Goal: Navigation & Orientation: Find specific page/section

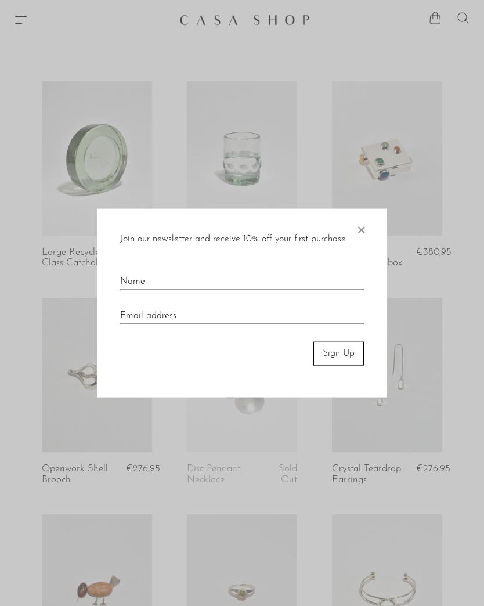
click at [366, 221] on span "×" at bounding box center [361, 227] width 12 height 37
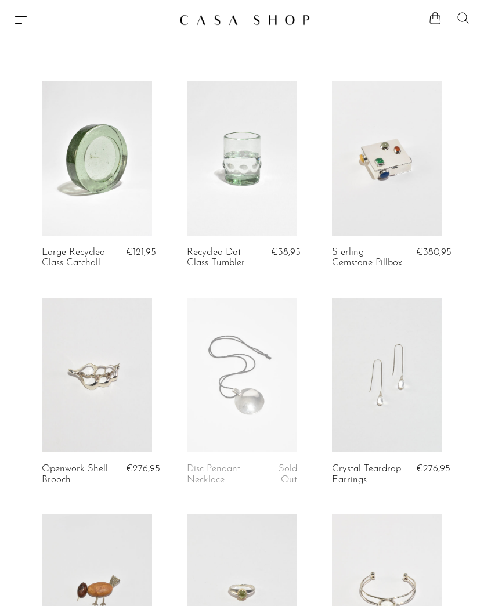
click at [277, 15] on img at bounding box center [244, 20] width 131 height 12
click at [34, 24] on div at bounding box center [92, 20] width 156 height 14
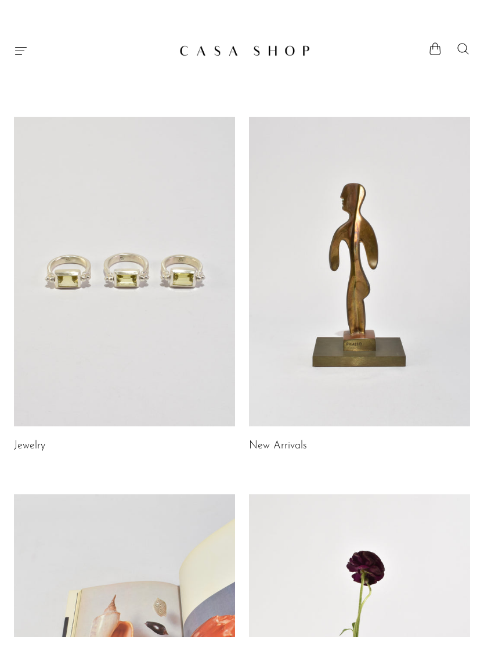
scroll to position [487, 0]
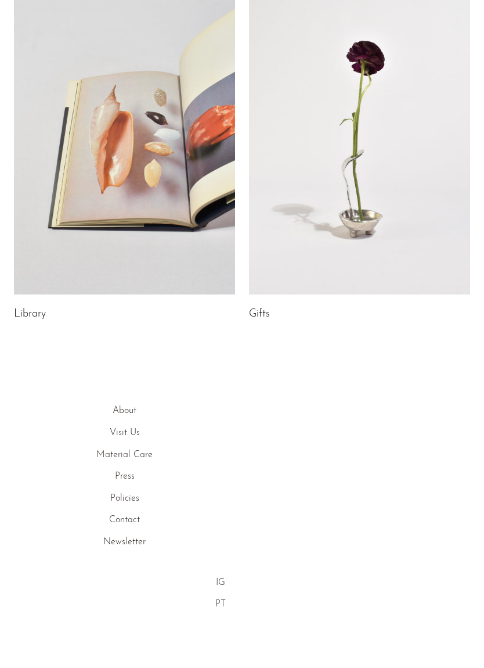
click at [122, 410] on link "About" at bounding box center [125, 410] width 24 height 9
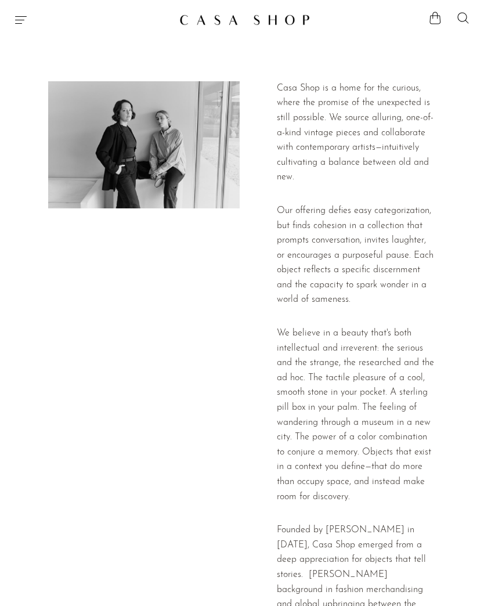
click at [26, 18] on icon "Menu" at bounding box center [21, 20] width 14 height 14
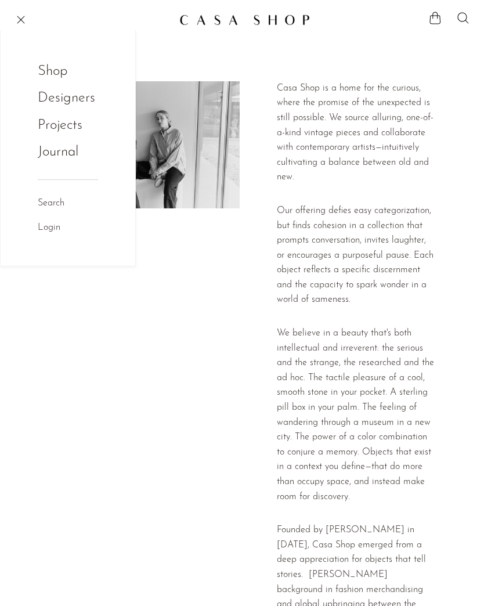
click at [43, 77] on link "Shop" at bounding box center [60, 71] width 45 height 22
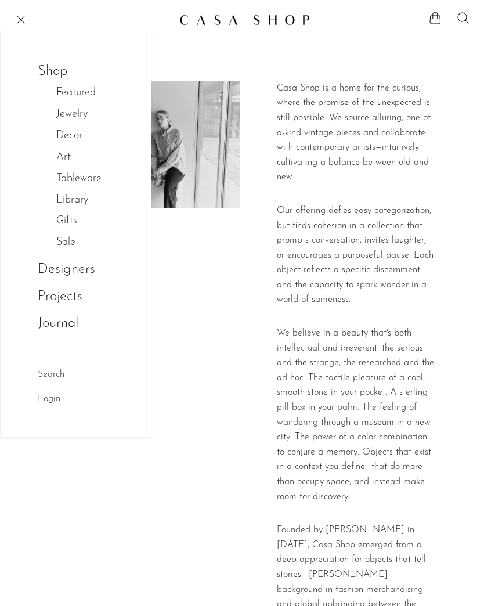
click at [57, 132] on link "Decor" at bounding box center [75, 136] width 38 height 17
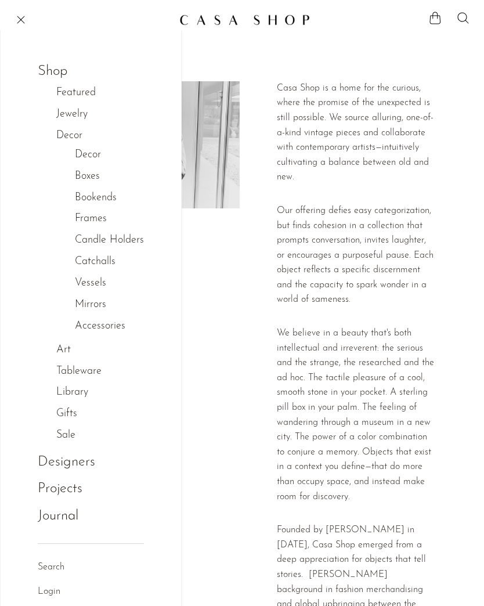
click at [85, 152] on link "Decor" at bounding box center [88, 155] width 26 height 17
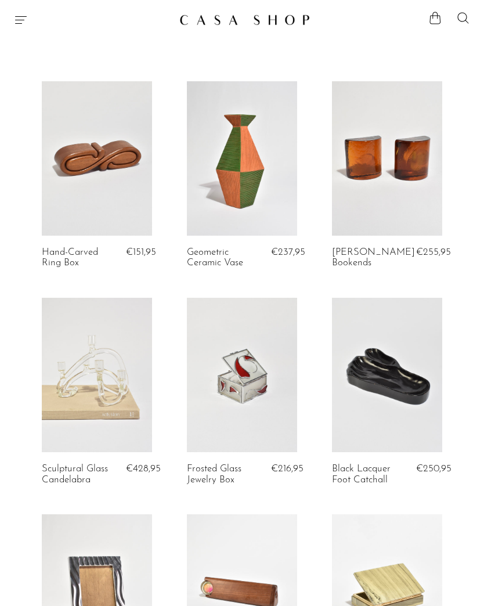
click at [26, 19] on icon "Menu" at bounding box center [21, 20] width 14 height 14
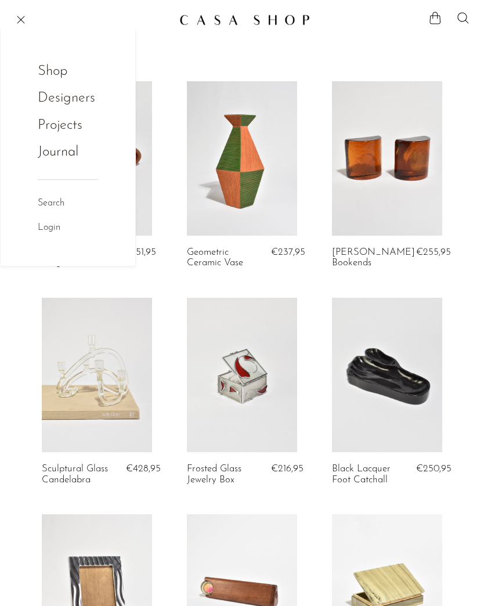
click at [56, 78] on link "Shop" at bounding box center [60, 71] width 45 height 22
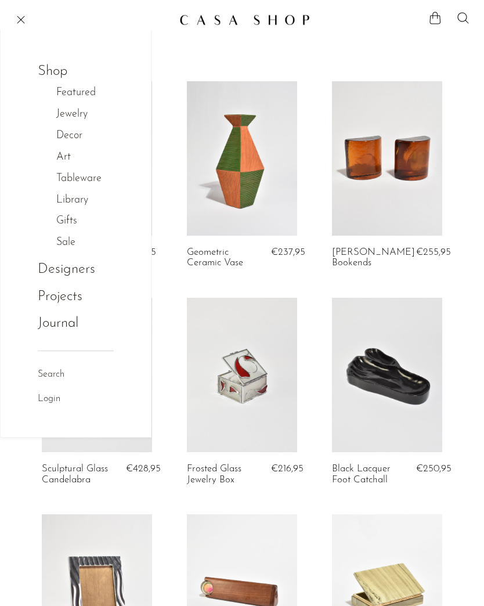
click at [77, 181] on link "Tableware" at bounding box center [84, 179] width 57 height 17
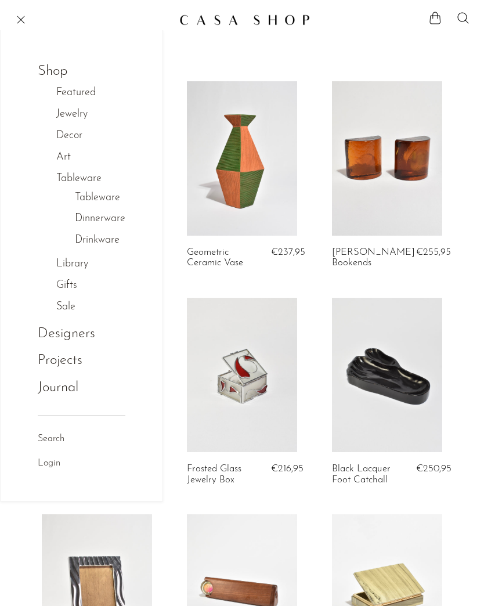
click at [106, 200] on link "Tableware" at bounding box center [97, 198] width 45 height 17
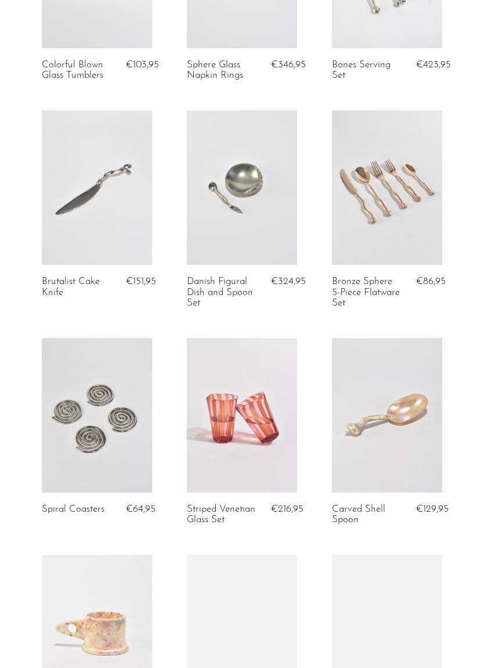
scroll to position [224, 0]
